Goal: Communication & Community: Answer question/provide support

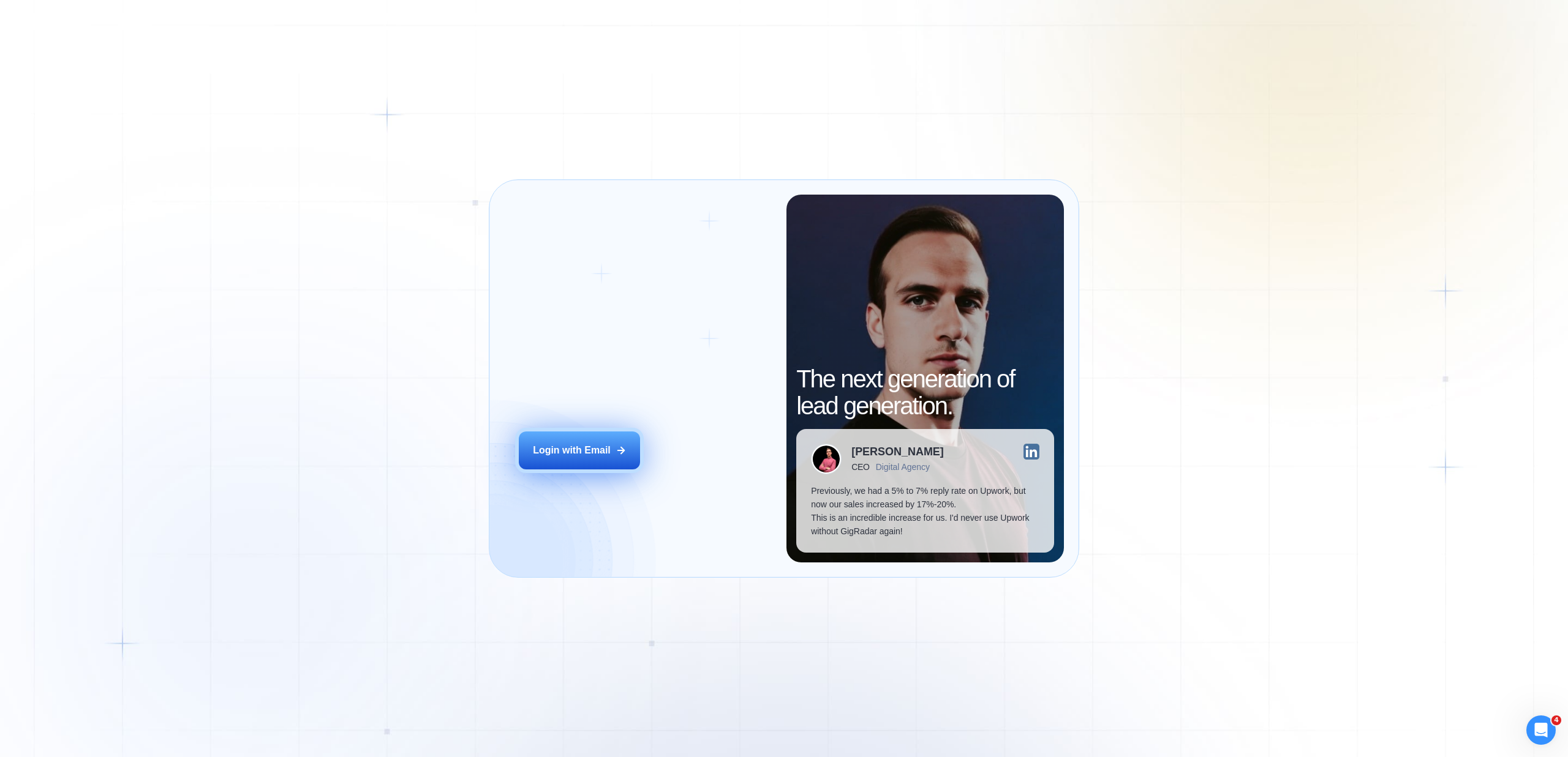
click at [589, 439] on button "Login with Email" at bounding box center [579, 450] width 121 height 38
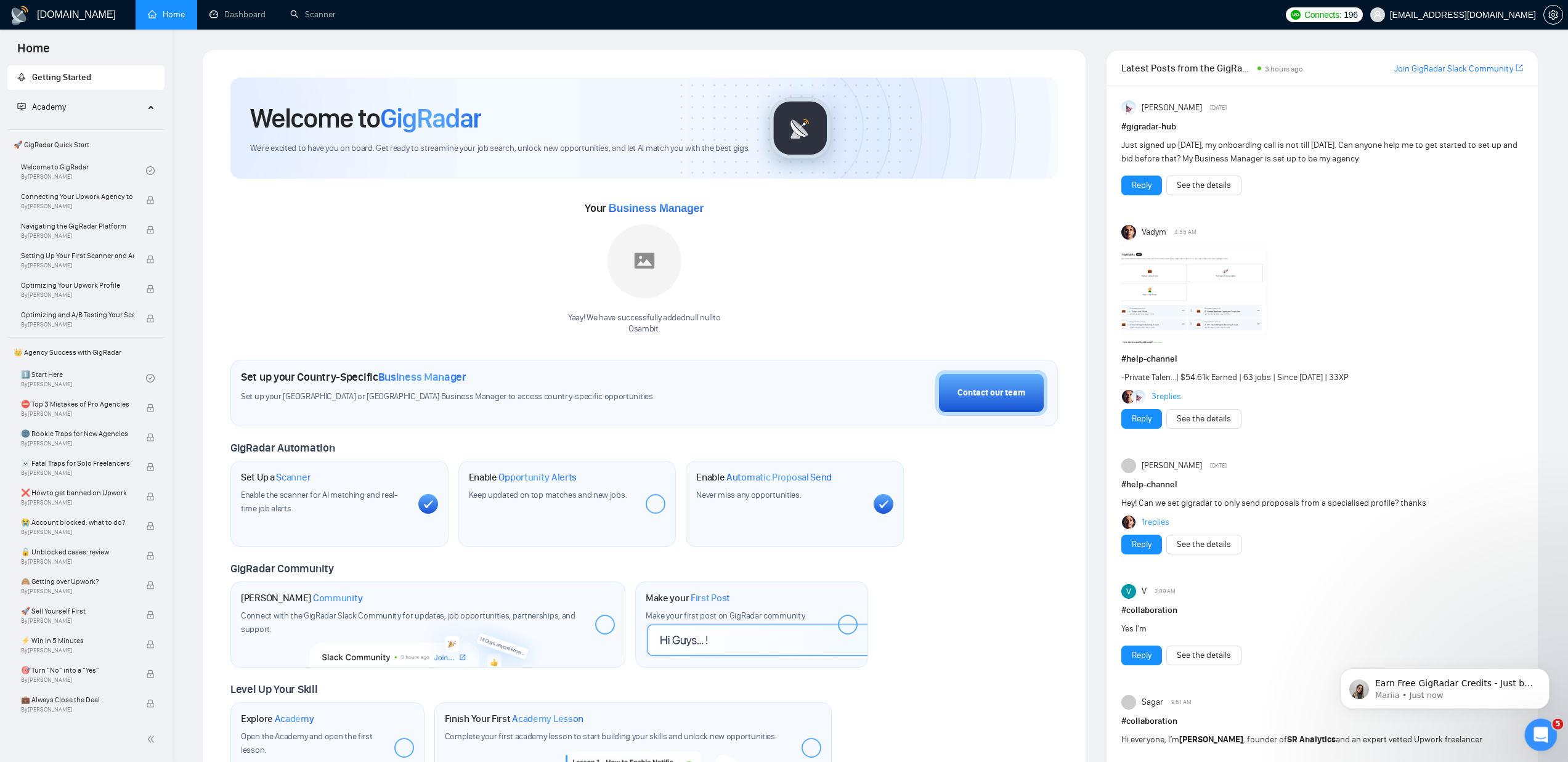
click at [1533, 729] on icon "Open Intercom Messenger" at bounding box center [1539, 733] width 20 height 20
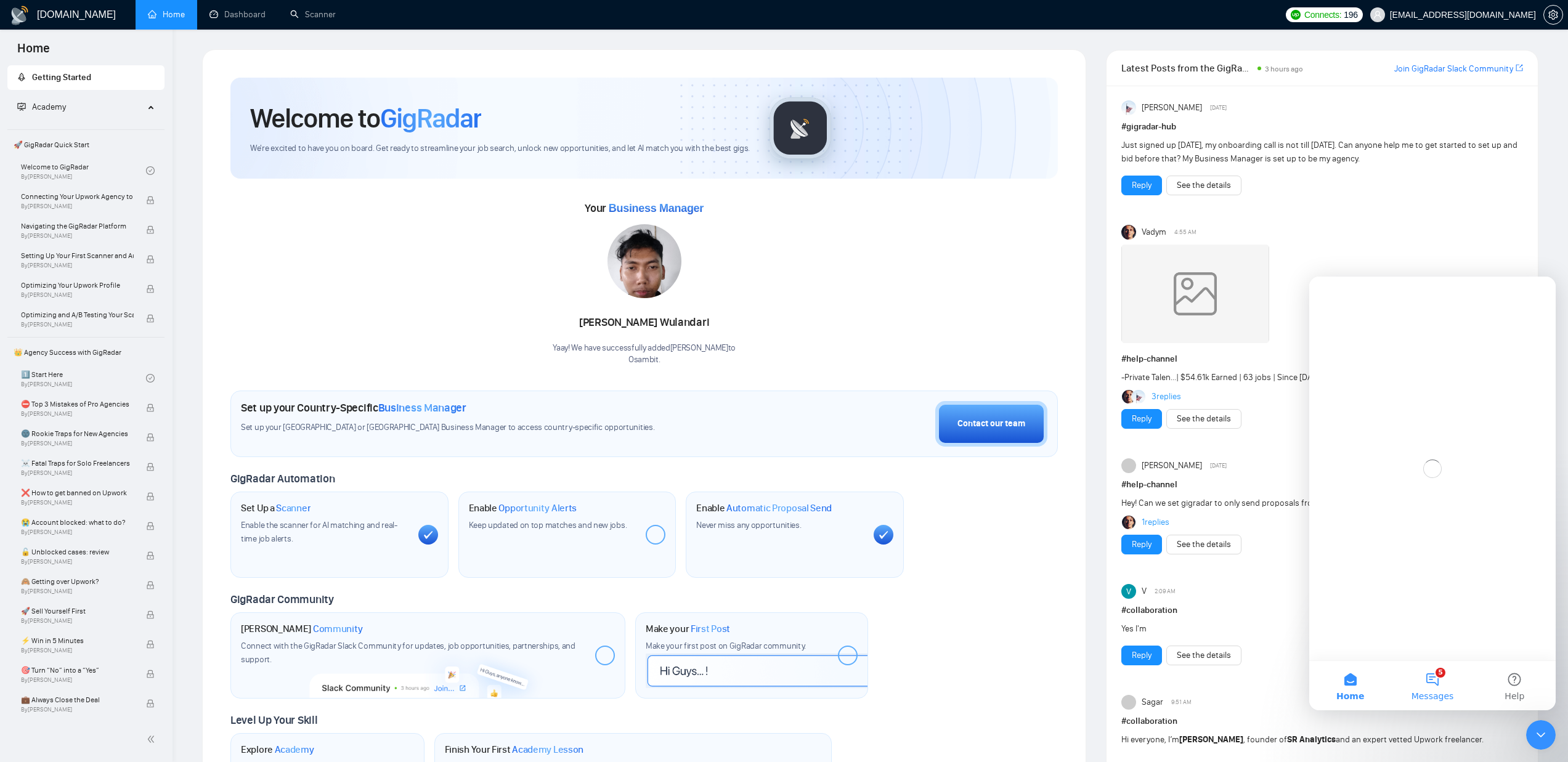
click at [1426, 692] on span "Messages" at bounding box center [1433, 696] width 43 height 9
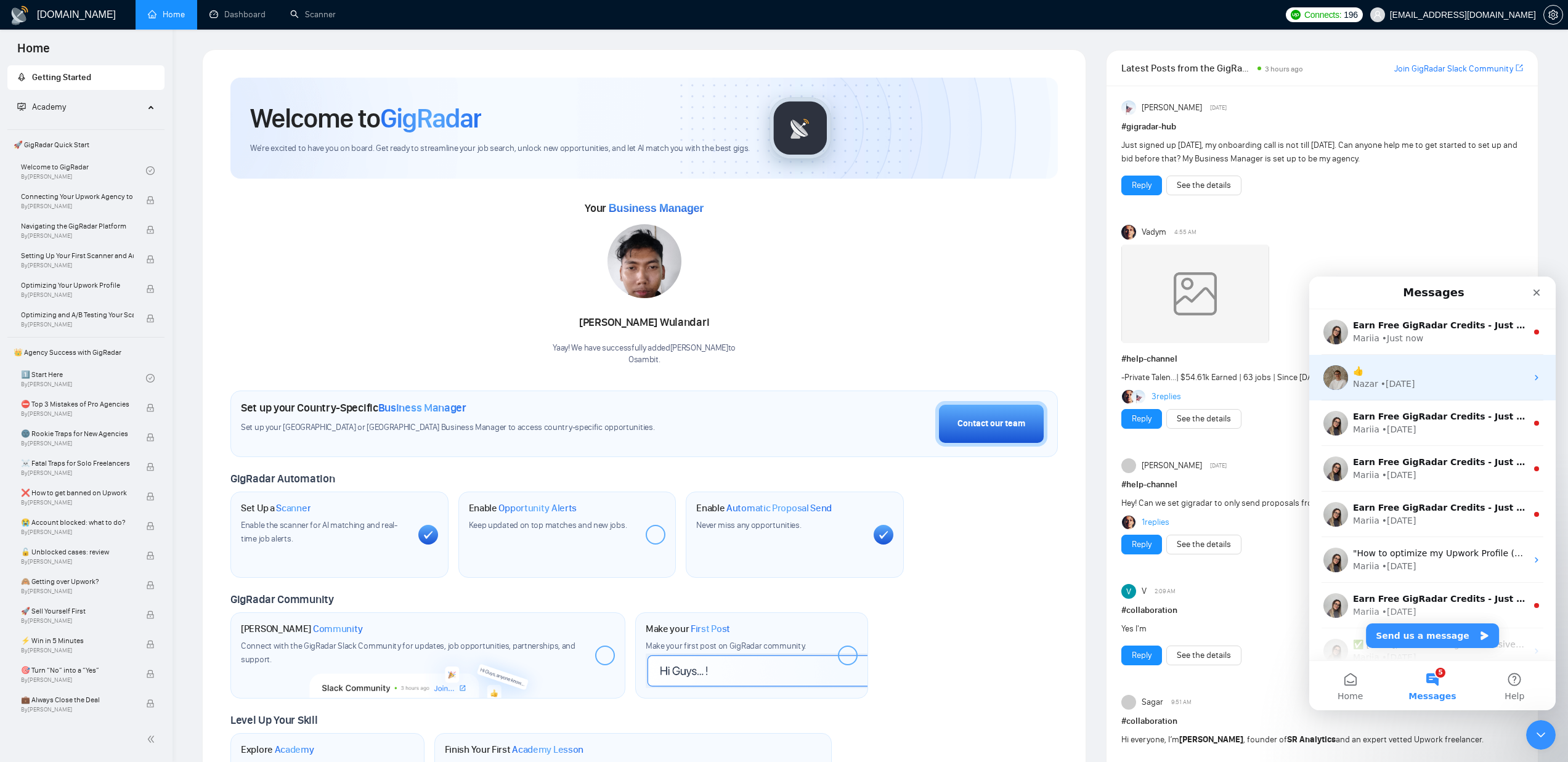
click at [1393, 379] on div "• [DATE]" at bounding box center [1397, 385] width 34 height 13
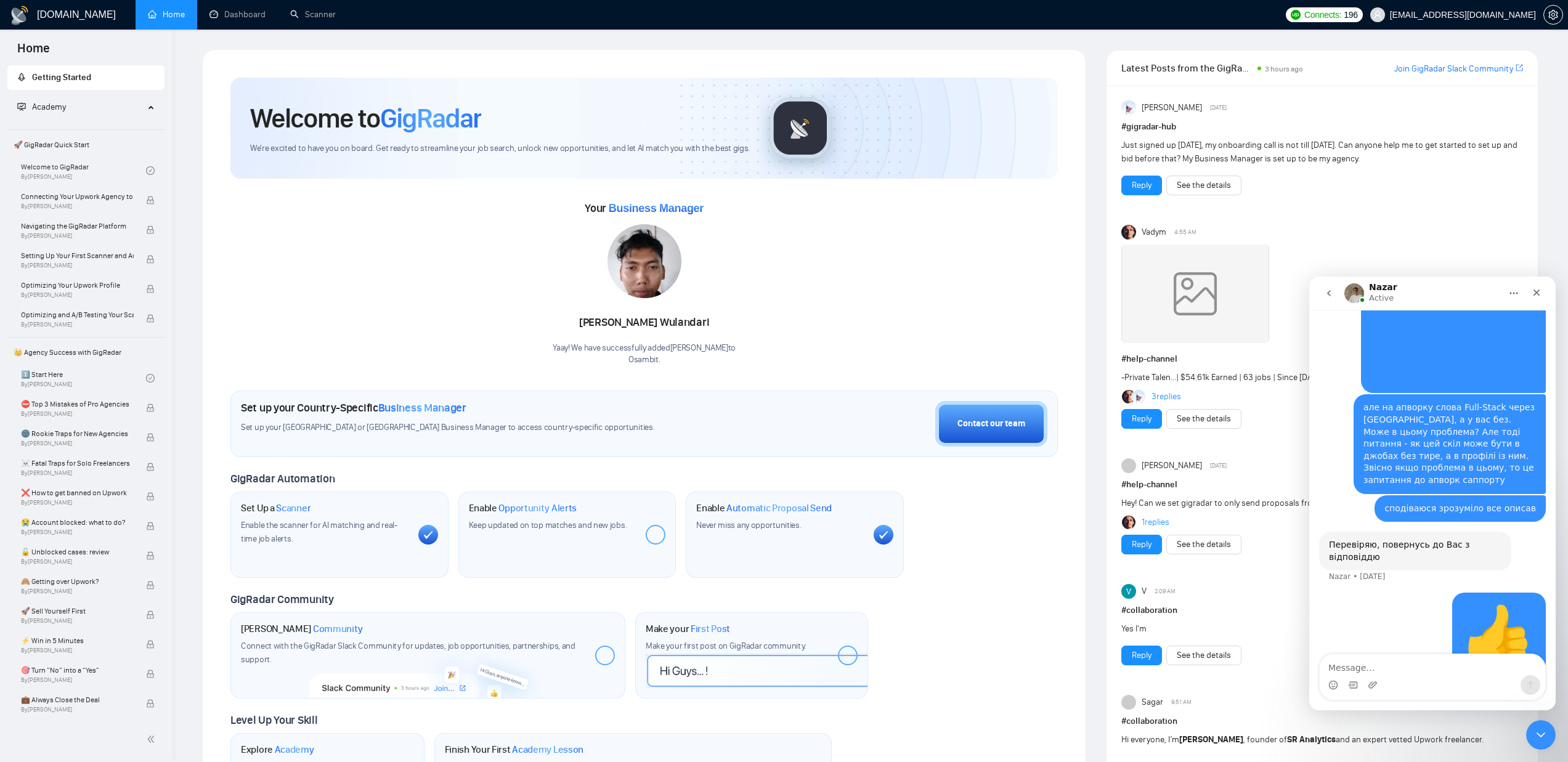
scroll to position [535, 0]
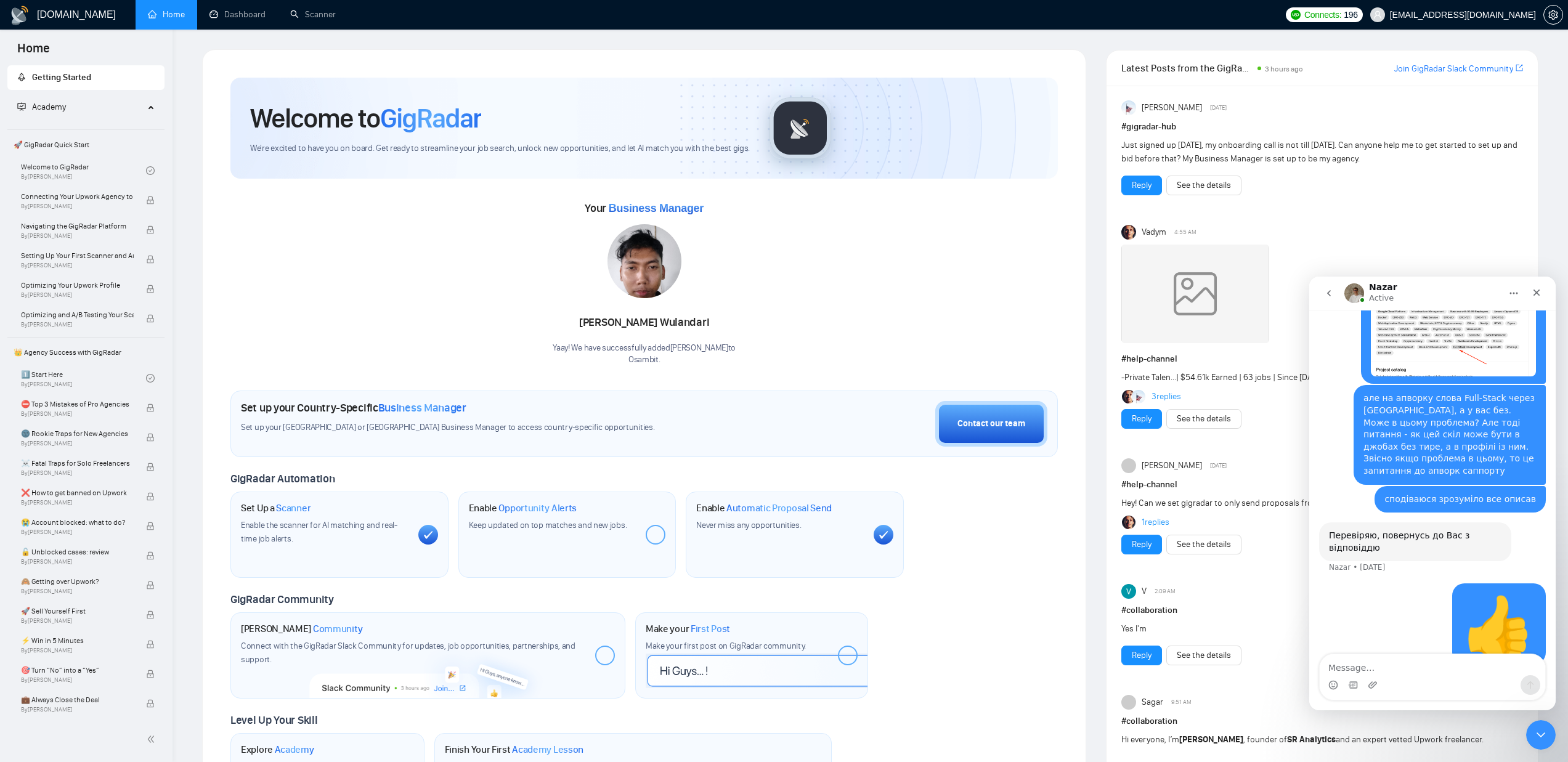
click at [1347, 666] on textarea "Message…" at bounding box center [1433, 665] width 225 height 21
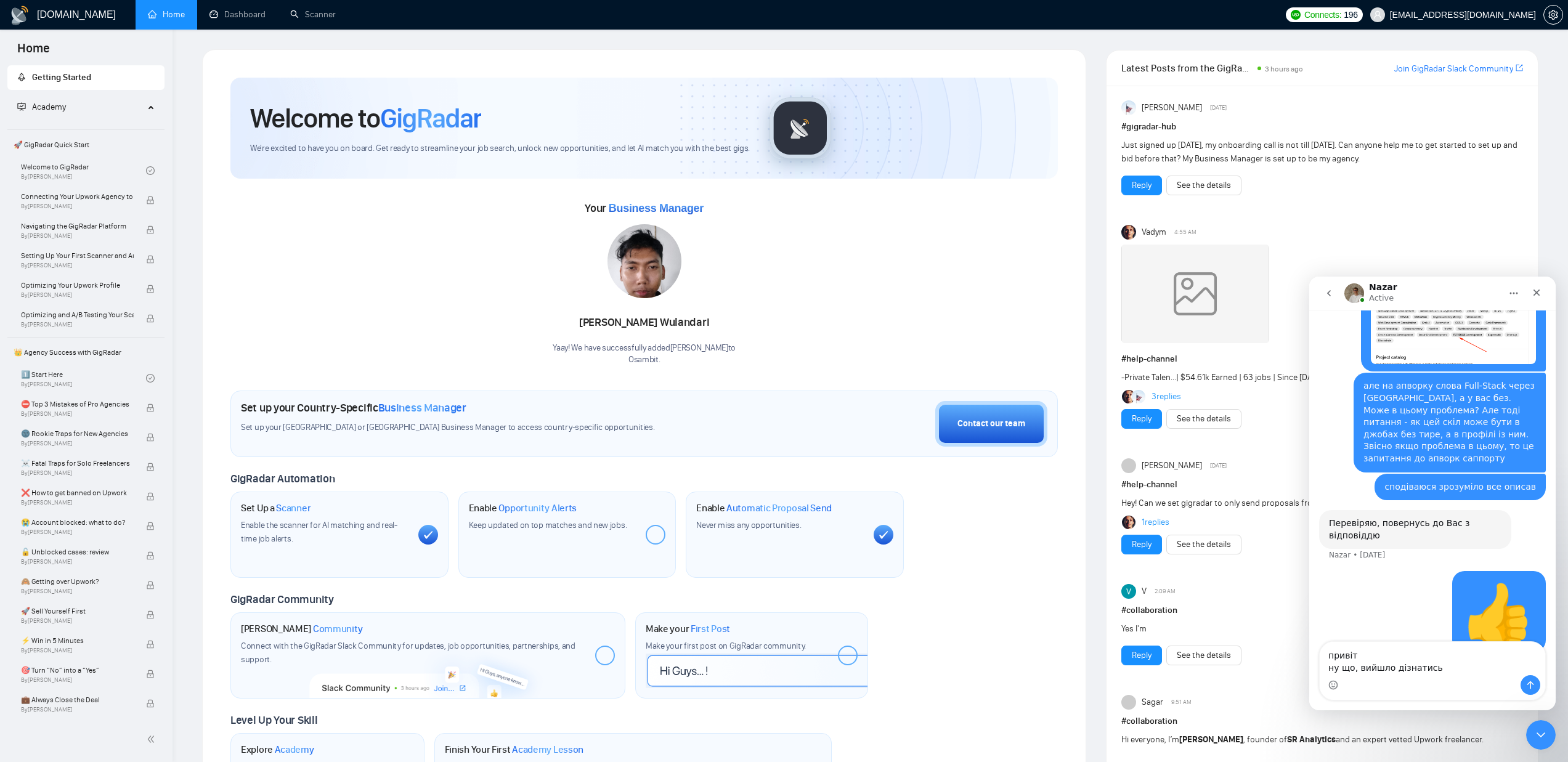
type textarea "привіт ну що, вийшло дізнатись?"
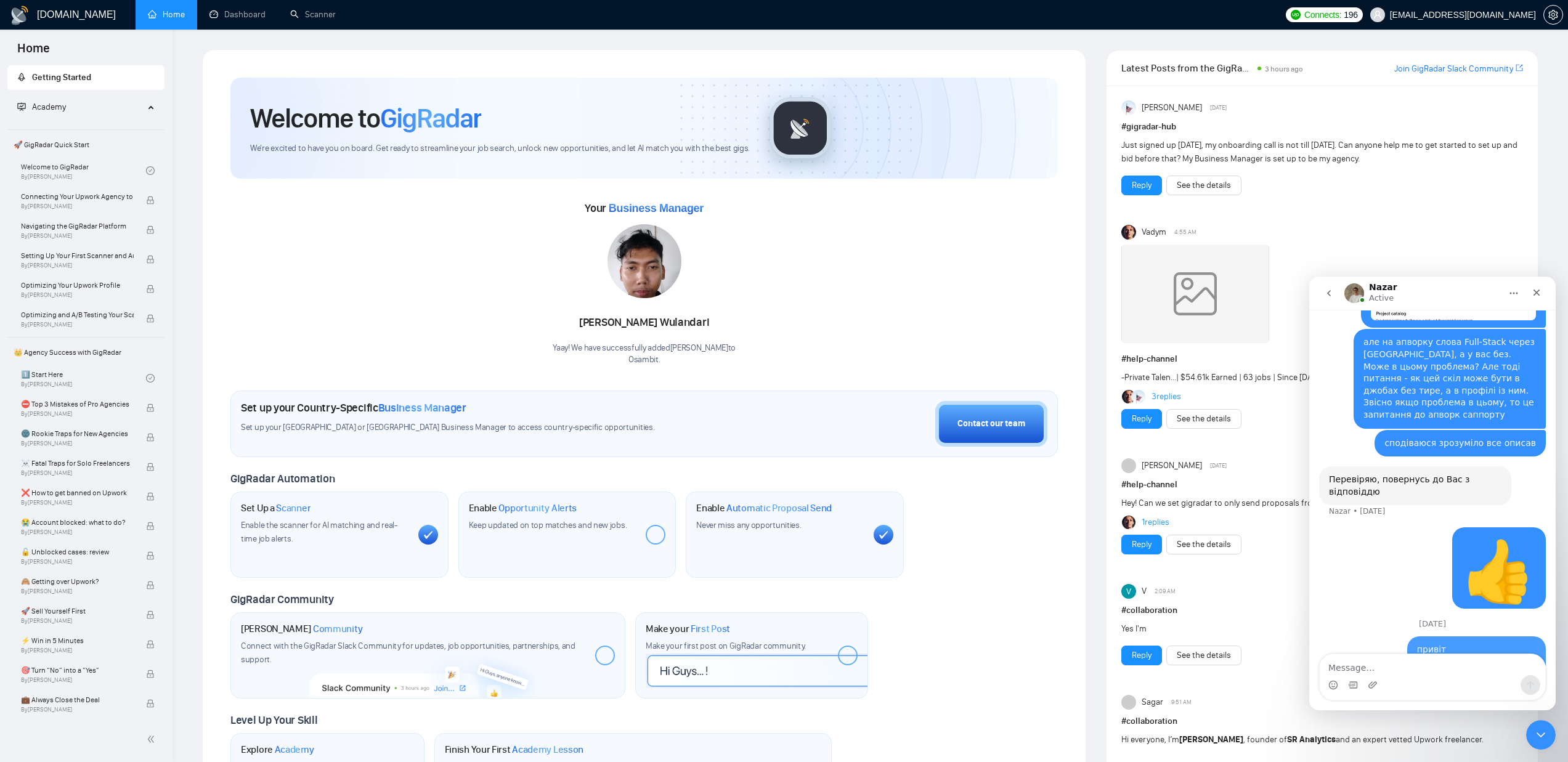
scroll to position [617, 0]
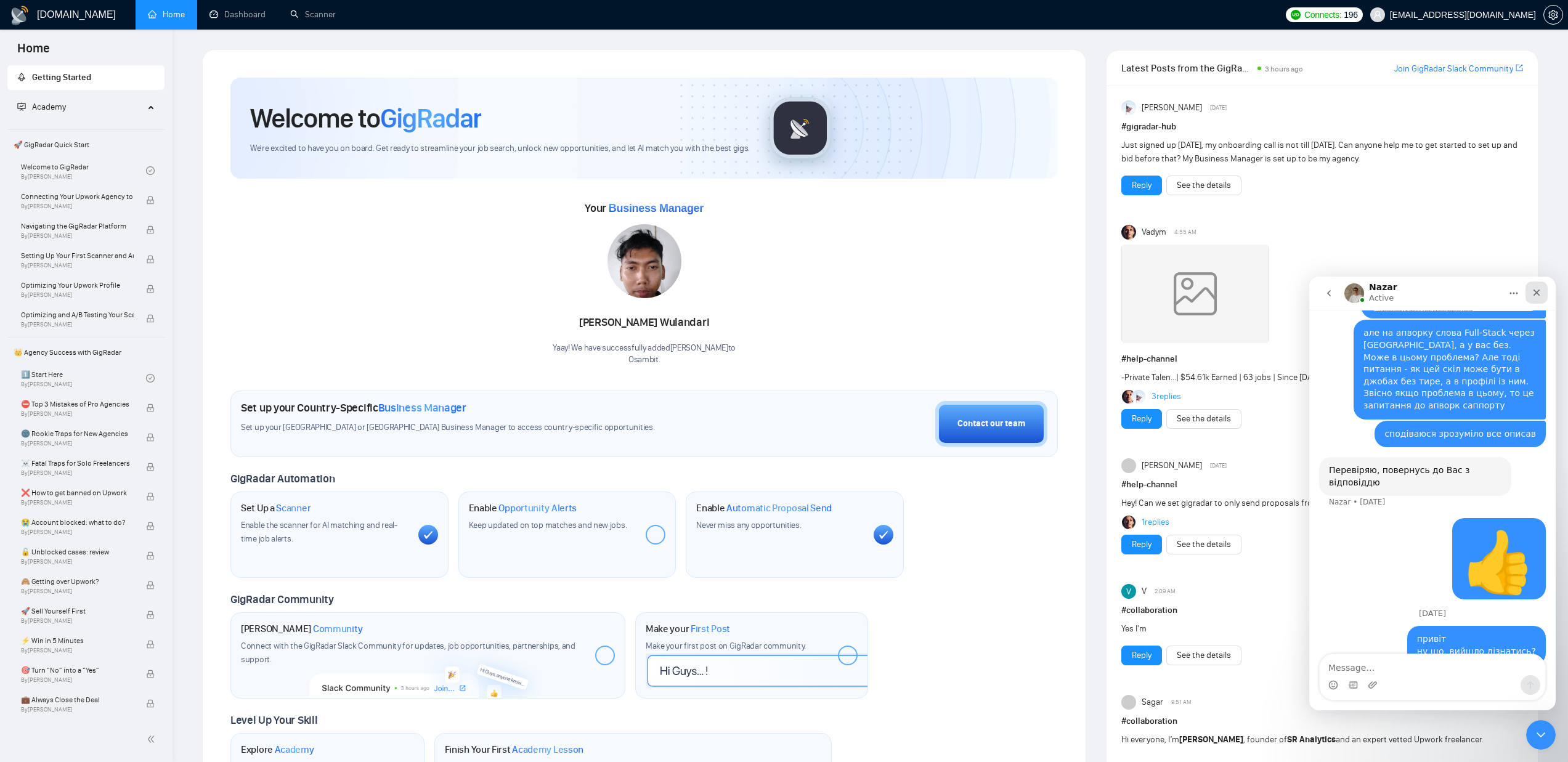
click at [1542, 294] on div "Close" at bounding box center [1536, 292] width 22 height 22
